Goal: Navigation & Orientation: Find specific page/section

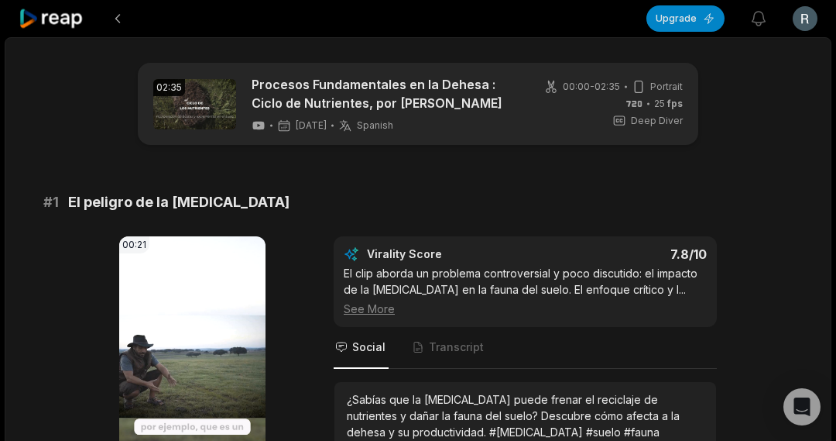
click at [76, 30] on div at bounding box center [52, 18] width 67 height 37
click at [73, 25] on icon at bounding box center [52, 19] width 66 height 21
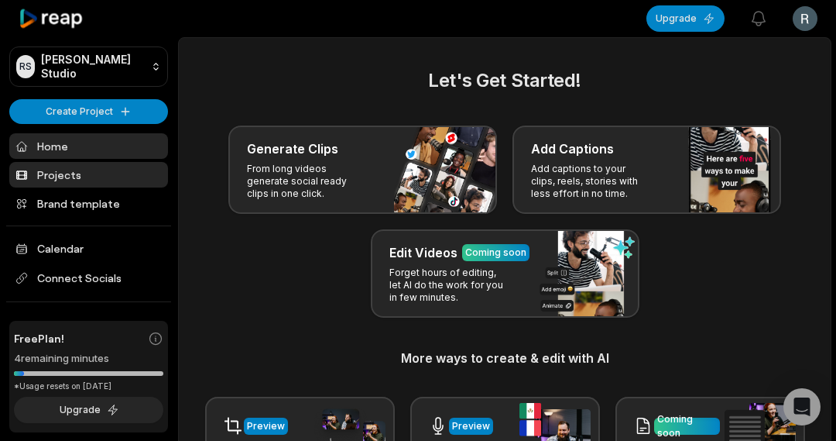
click at [60, 177] on link "Projects" at bounding box center [88, 175] width 159 height 26
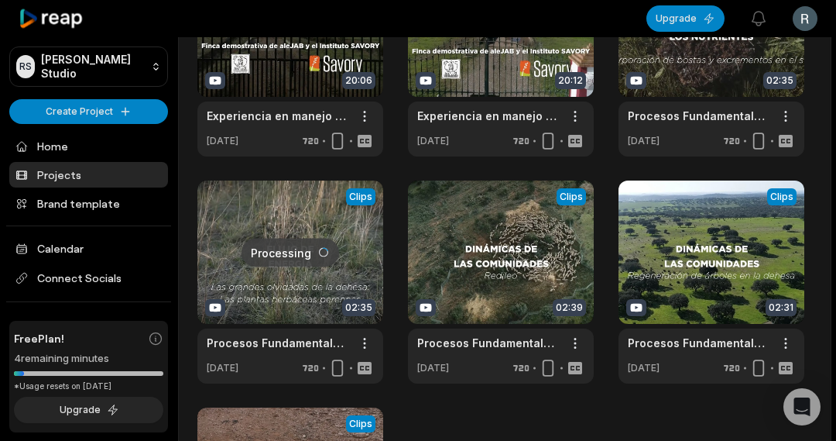
scroll to position [118, 0]
